Goal: Task Accomplishment & Management: Manage account settings

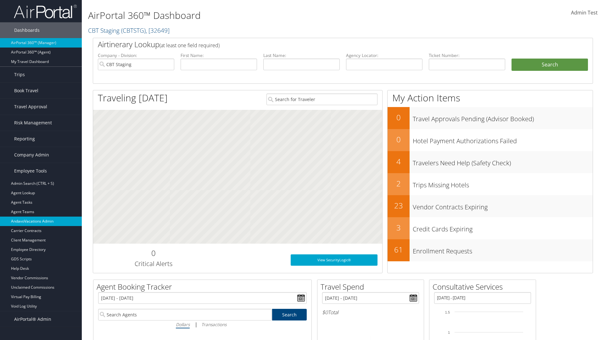
click at [41, 221] on link "AndavoVacations Admin" at bounding box center [41, 220] width 82 height 9
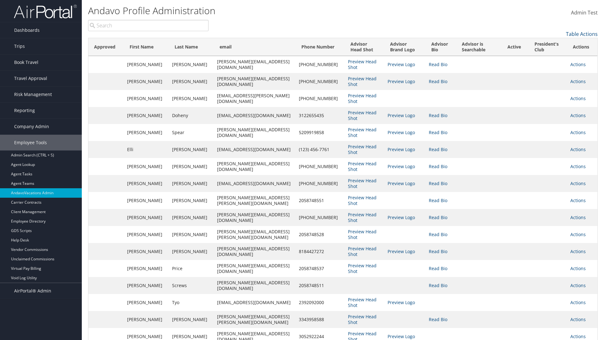
click at [582, 34] on link "Table Actions" at bounding box center [582, 34] width 32 height 7
click at [556, 44] on link "Column Visibility" at bounding box center [556, 43] width 83 height 11
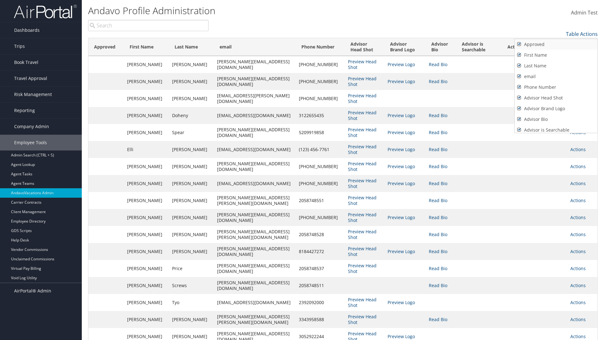
click at [556, 44] on link "Approved" at bounding box center [556, 44] width 83 height 11
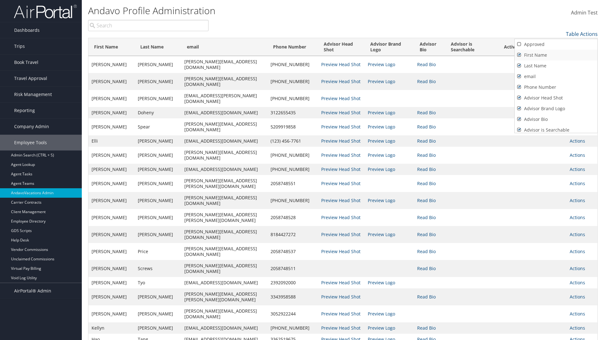
click at [556, 55] on link "First Name" at bounding box center [556, 55] width 83 height 11
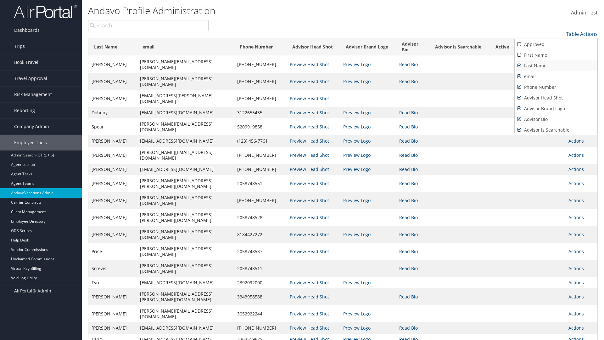
click at [556, 66] on link "Last Name" at bounding box center [556, 65] width 83 height 11
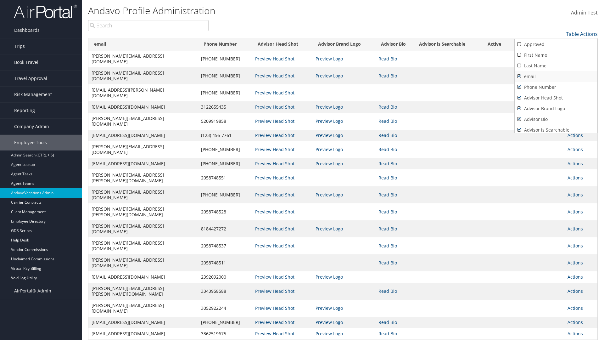
click at [556, 76] on link "email" at bounding box center [556, 76] width 83 height 11
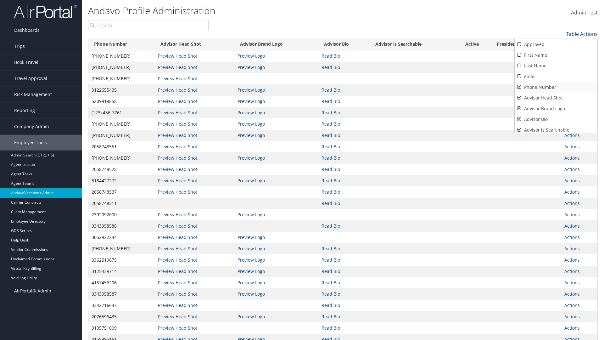
click at [556, 87] on link "Phone Number" at bounding box center [556, 87] width 83 height 11
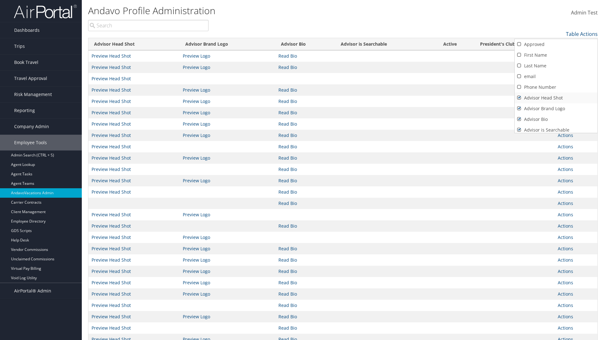
click at [556, 98] on link "Advisor Head Shot" at bounding box center [556, 98] width 83 height 11
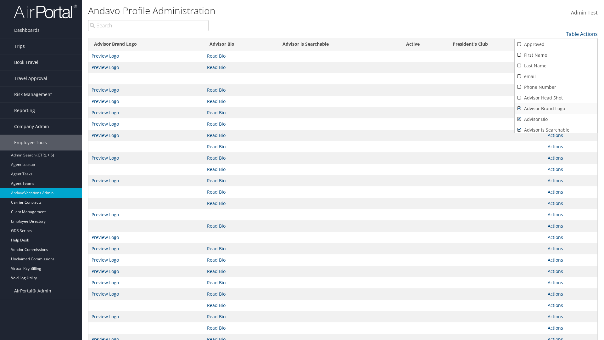
click at [556, 109] on link "Advisor Brand Logo" at bounding box center [556, 108] width 83 height 11
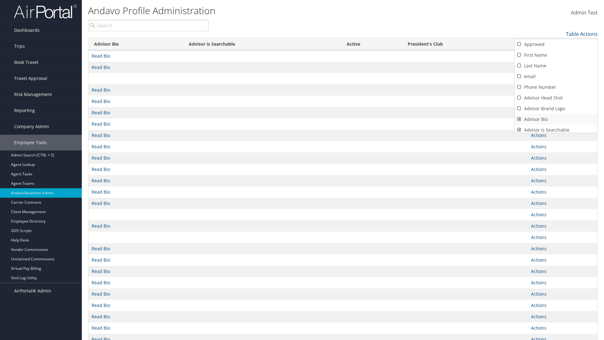
click at [556, 119] on link "Advisor Bio" at bounding box center [556, 119] width 83 height 11
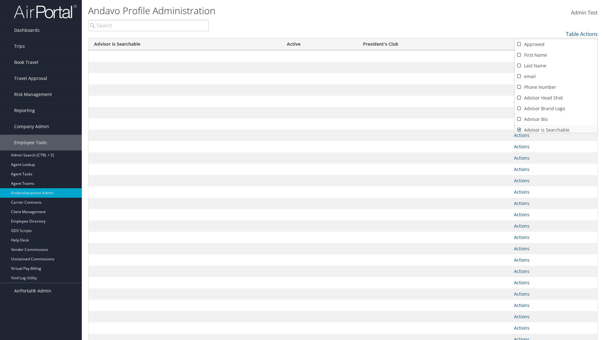
click at [556, 127] on link "Advisor is Searchable" at bounding box center [556, 130] width 83 height 11
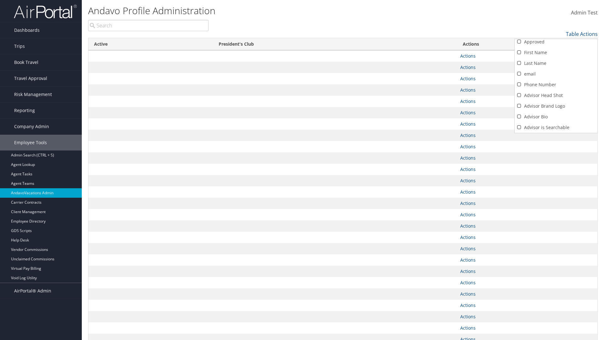
click at [556, 133] on link "Active" at bounding box center [556, 138] width 83 height 11
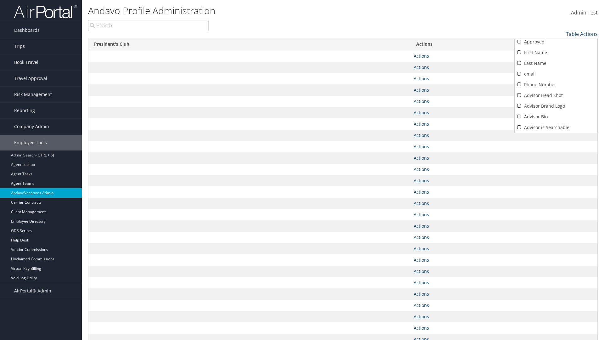
scroll to position [24, 0]
click at [556, 127] on link "President's Club" at bounding box center [556, 127] width 83 height 11
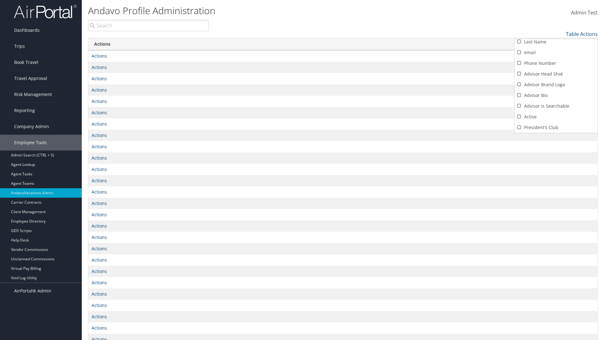
click at [302, 170] on div at bounding box center [302, 170] width 604 height 340
click at [582, 34] on link "Table Actions" at bounding box center [582, 34] width 32 height 7
click at [556, 44] on link "Column Visibility" at bounding box center [556, 43] width 83 height 11
click at [556, 44] on link "Approved" at bounding box center [556, 44] width 83 height 11
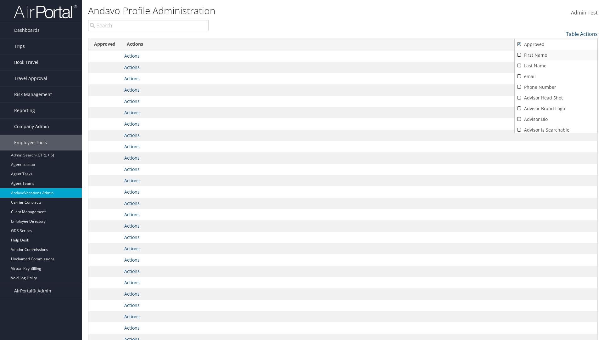
click at [556, 55] on link "First Name" at bounding box center [556, 55] width 83 height 11
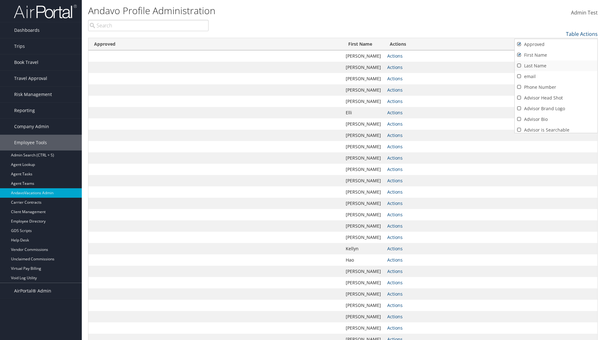
click at [556, 66] on link "Last Name" at bounding box center [556, 65] width 83 height 11
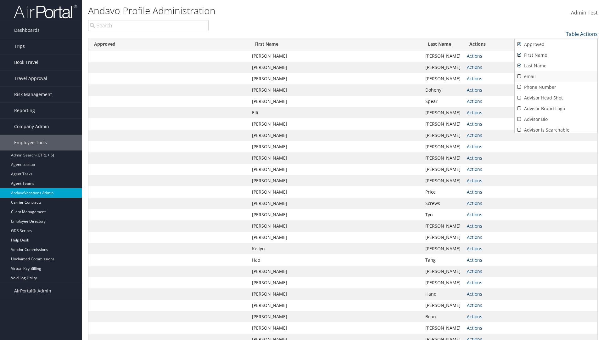
click at [556, 76] on link "email" at bounding box center [556, 76] width 83 height 11
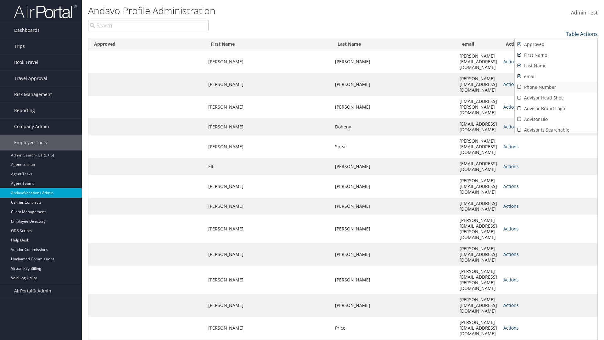
click at [556, 87] on link "Phone Number" at bounding box center [556, 87] width 83 height 11
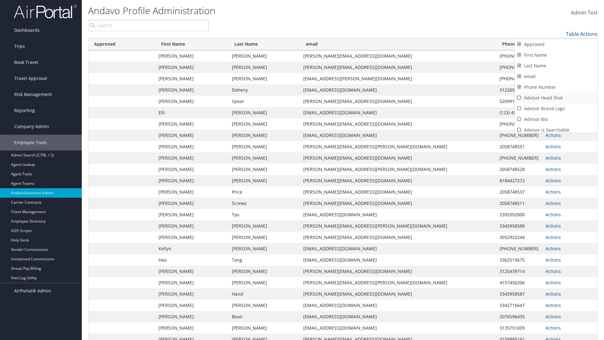
click at [556, 98] on link "Advisor Head Shot" at bounding box center [556, 98] width 83 height 11
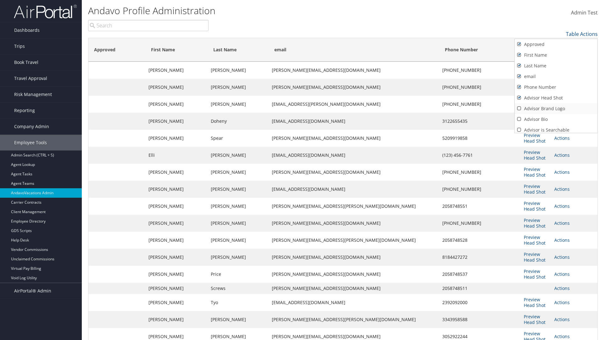
click at [556, 109] on link "Advisor Brand Logo" at bounding box center [556, 108] width 83 height 11
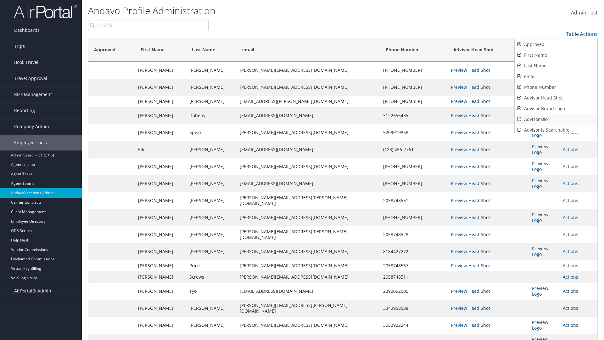
click at [556, 119] on link "Advisor Bio" at bounding box center [556, 119] width 83 height 11
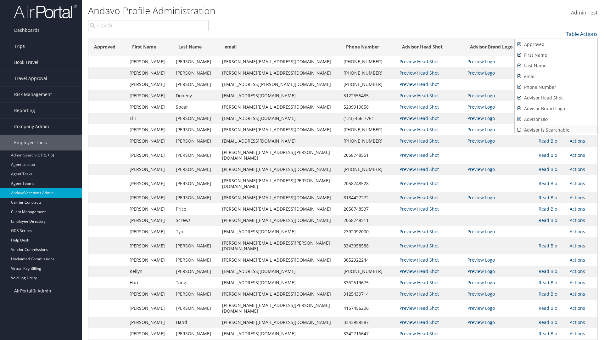
click at [556, 127] on link "Advisor is Searchable" at bounding box center [556, 130] width 83 height 11
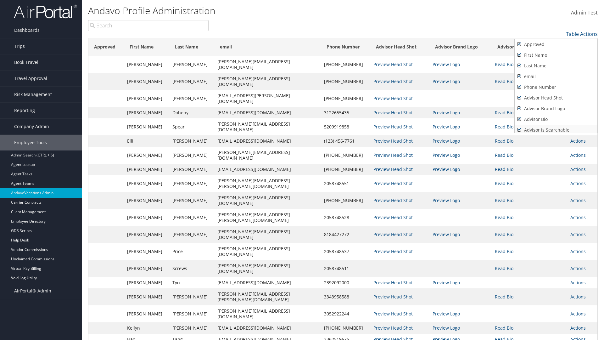
scroll to position [3, 0]
click at [556, 133] on link "Active" at bounding box center [556, 138] width 83 height 11
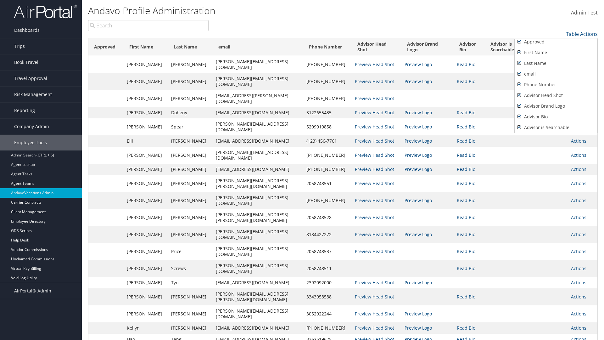
scroll to position [24, 0]
click at [556, 127] on link "President's Club" at bounding box center [556, 127] width 83 height 11
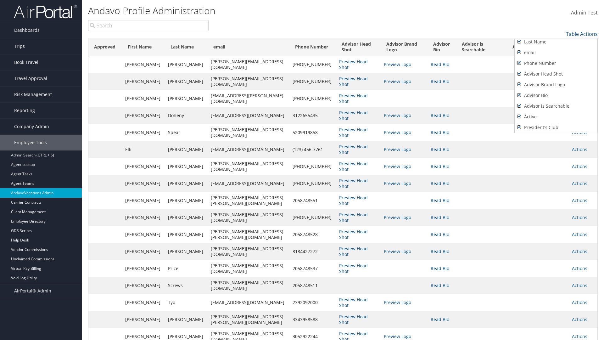
click at [302, 170] on div at bounding box center [302, 170] width 604 height 340
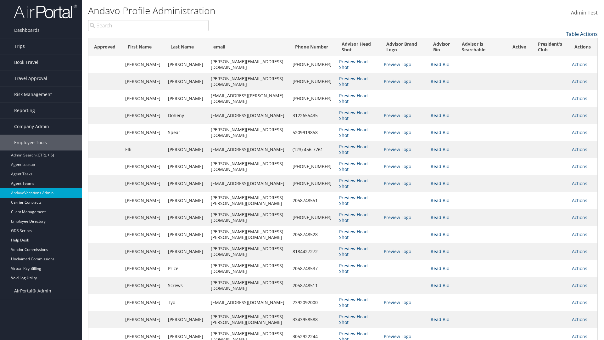
click at [582, 34] on link "Table Actions" at bounding box center [582, 34] width 32 height 7
click at [556, 54] on link "Page Length" at bounding box center [556, 54] width 83 height 11
click at [556, 76] on link "100" at bounding box center [556, 76] width 83 height 11
click at [582, 34] on link "Table Actions" at bounding box center [582, 34] width 32 height 7
click at [556, 54] on link "Page Length" at bounding box center [556, 54] width 83 height 11
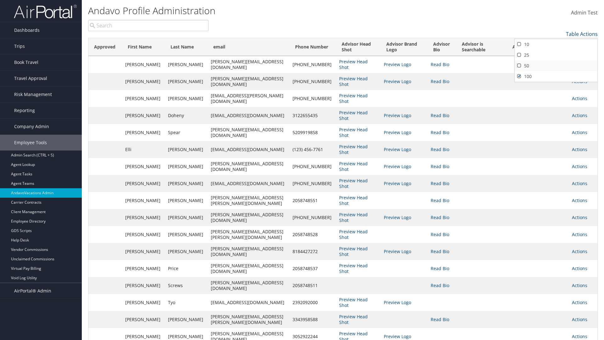
click at [556, 66] on link "50" at bounding box center [556, 65] width 83 height 11
click at [582, 34] on link "Table Actions" at bounding box center [582, 34] width 32 height 7
click at [556, 54] on link "Page Length" at bounding box center [556, 54] width 83 height 11
click at [556, 44] on link "10" at bounding box center [556, 44] width 83 height 11
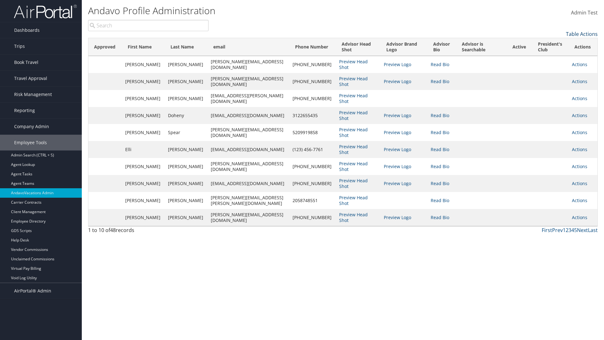
click at [582, 34] on link "Table Actions" at bounding box center [582, 34] width 32 height 7
